Goal: Task Accomplishment & Management: Complete application form

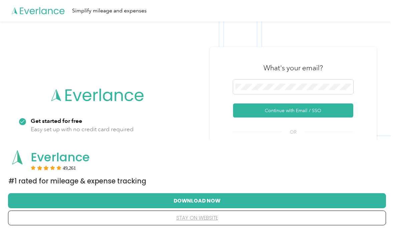
scroll to position [68, 0]
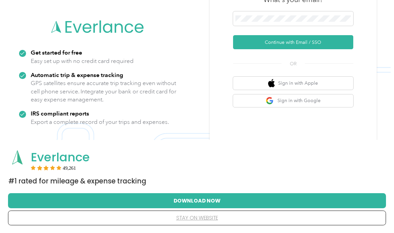
click at [323, 49] on button "Continue with Email / SSO" at bounding box center [293, 42] width 120 height 14
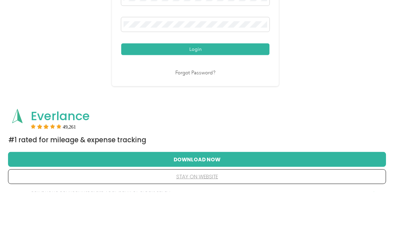
click at [202, 85] on button "Login" at bounding box center [195, 91] width 148 height 12
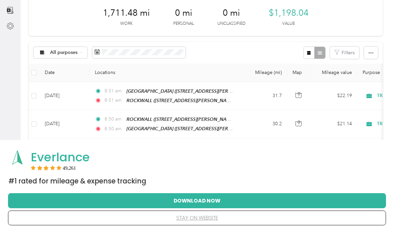
click at [203, 216] on button "stay on website" at bounding box center [197, 217] width 357 height 14
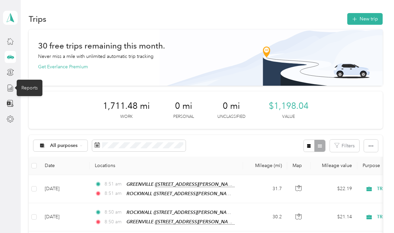
click at [11, 84] on icon at bounding box center [10, 87] width 7 height 7
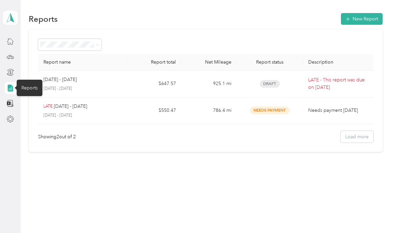
click at [334, 86] on p "LATE - This report was due on [DATE]" at bounding box center [339, 83] width 63 height 15
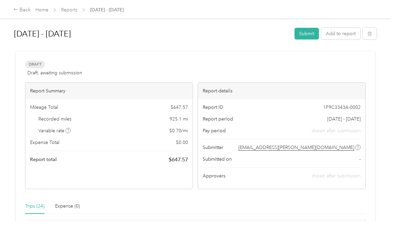
click at [308, 30] on button "Submit" at bounding box center [307, 34] width 24 height 12
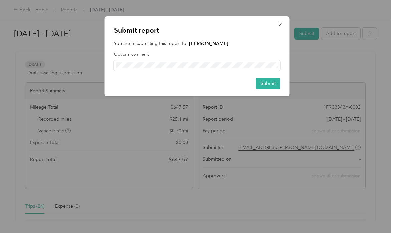
click at [267, 83] on button "Submit" at bounding box center [268, 84] width 24 height 12
